Goal: Transaction & Acquisition: Purchase product/service

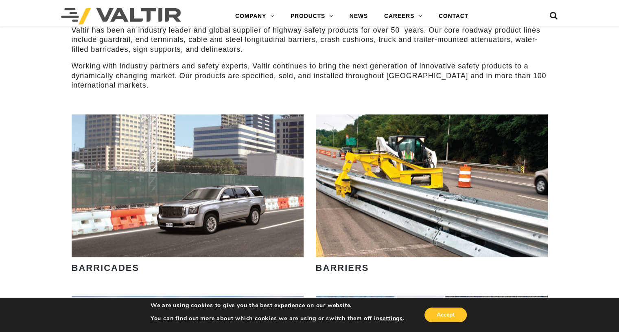
scroll to position [529, 0]
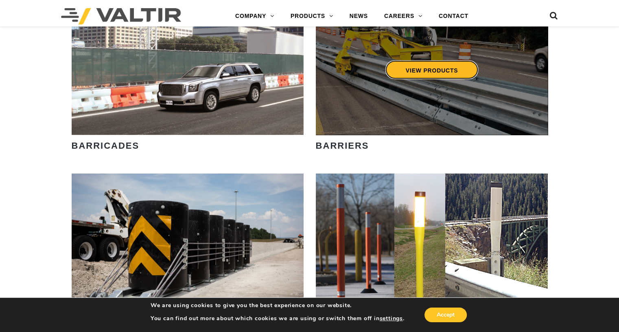
click at [451, 73] on link "VIEW PRODUCTS" at bounding box center [431, 69] width 93 height 19
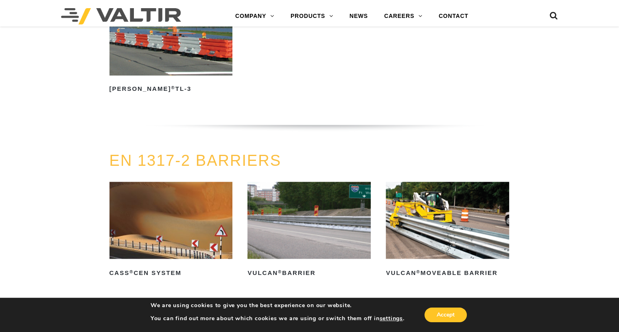
scroll to position [815, 0]
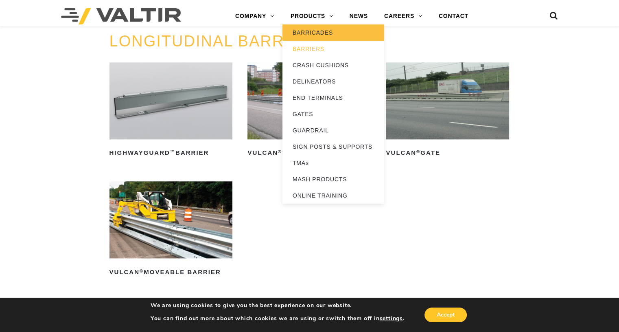
click at [318, 31] on link "BARRICADES" at bounding box center [333, 32] width 102 height 16
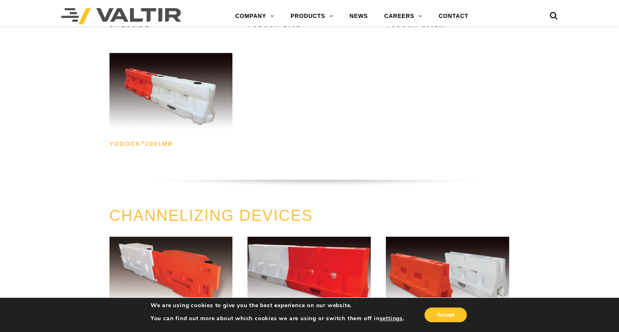
scroll to position [203, 0]
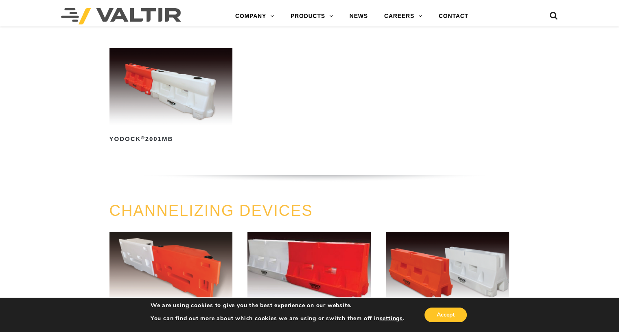
click at [166, 109] on img at bounding box center [170, 86] width 123 height 77
